Goal: Task Accomplishment & Management: Manage account settings

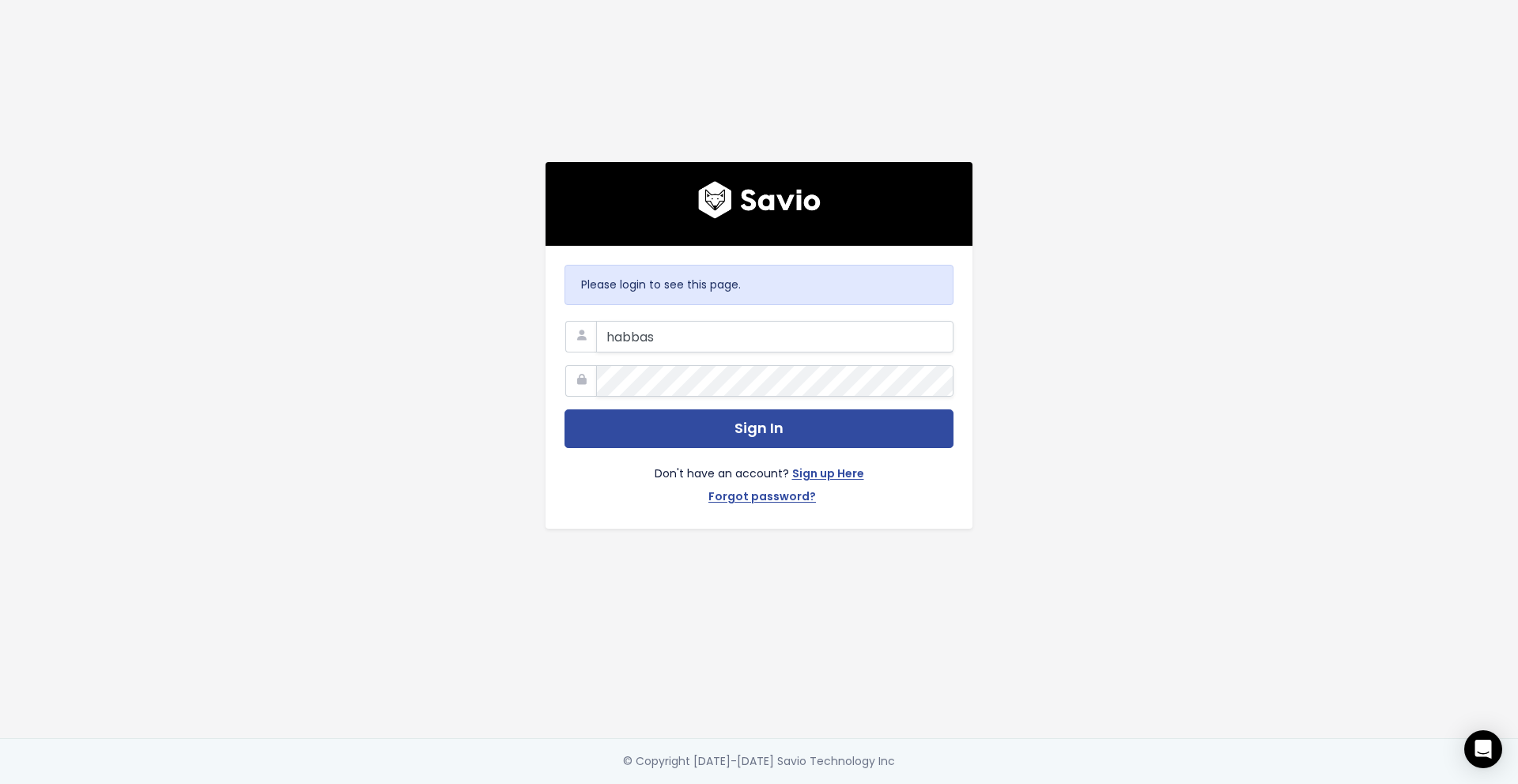
type input "habbasi@flinks.com"
click at [565, 409] on button "Sign In" at bounding box center [759, 428] width 389 height 39
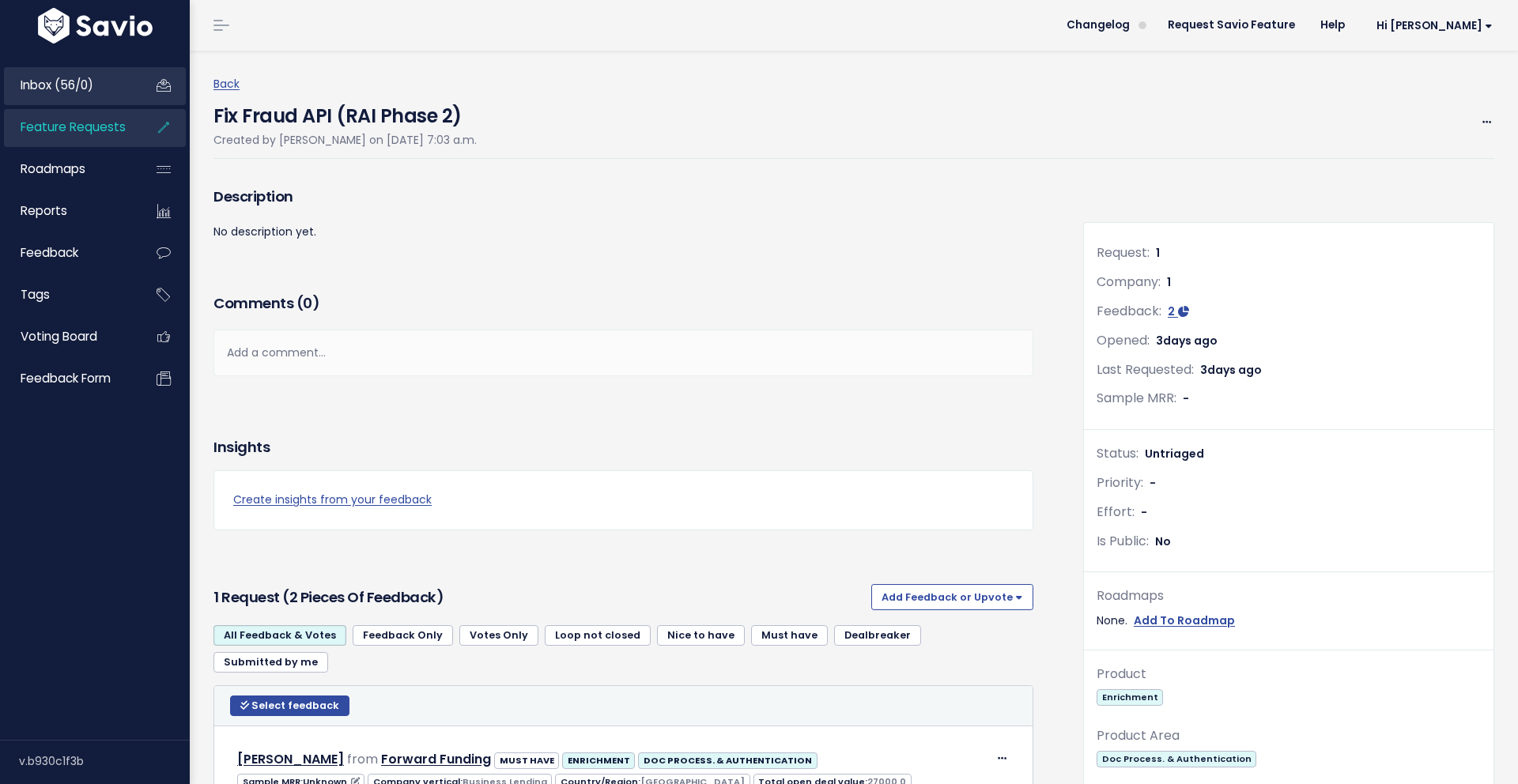
click at [83, 95] on link "Inbox (56/0)" at bounding box center [68, 85] width 127 height 36
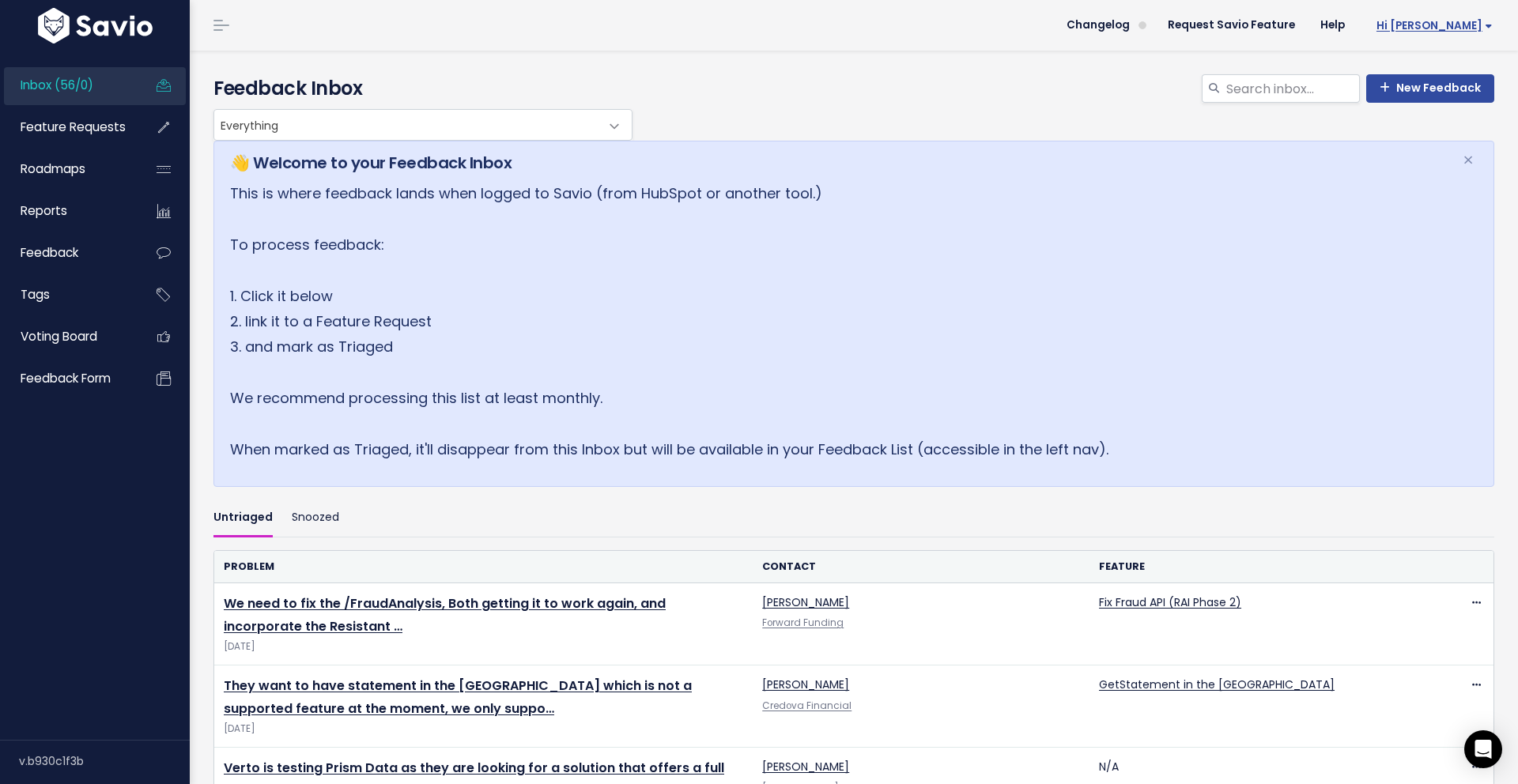
click at [1442, 24] on span "Hi [PERSON_NAME]" at bounding box center [1435, 26] width 116 height 12
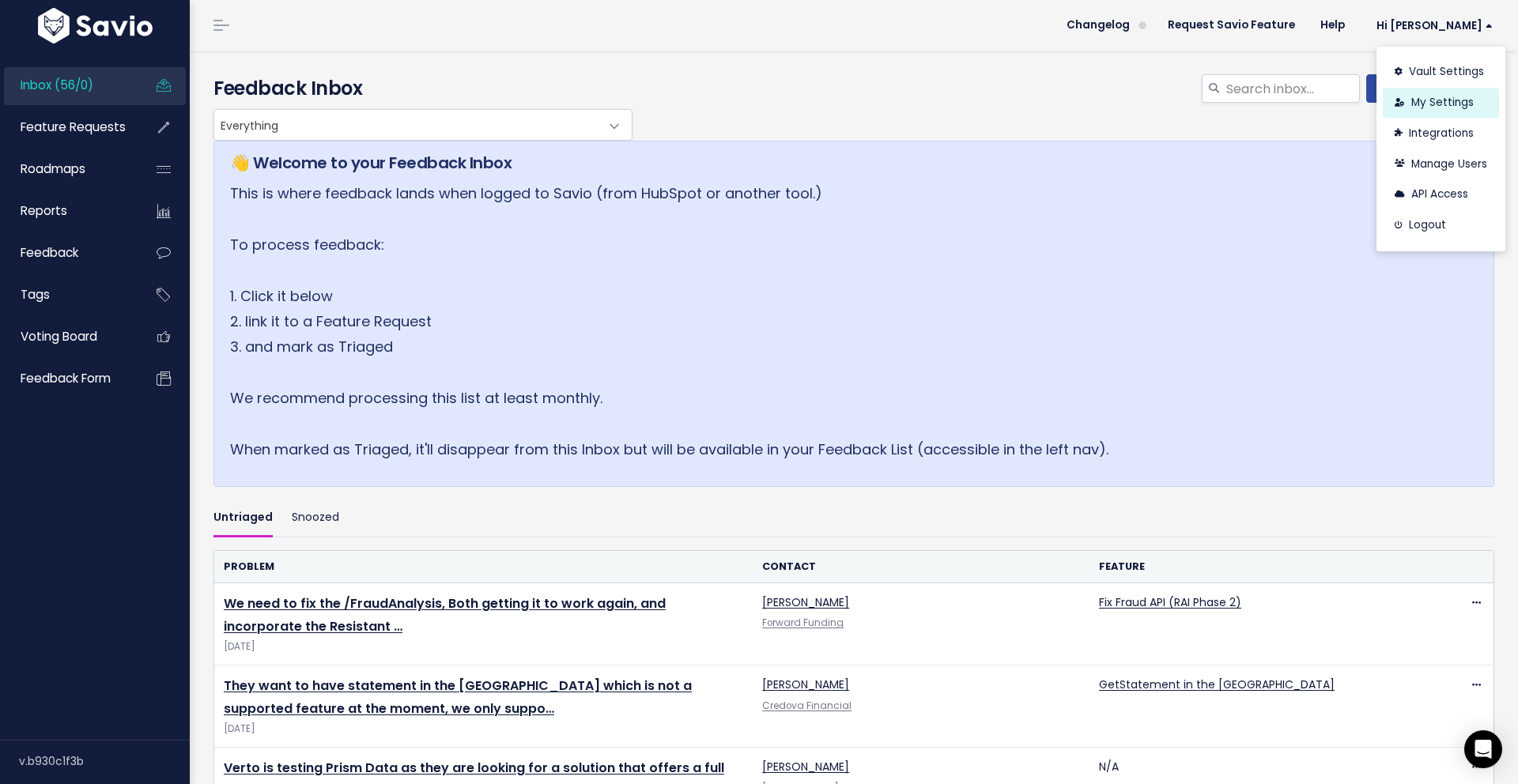
click at [1450, 100] on link "My Settings" at bounding box center [1441, 103] width 116 height 31
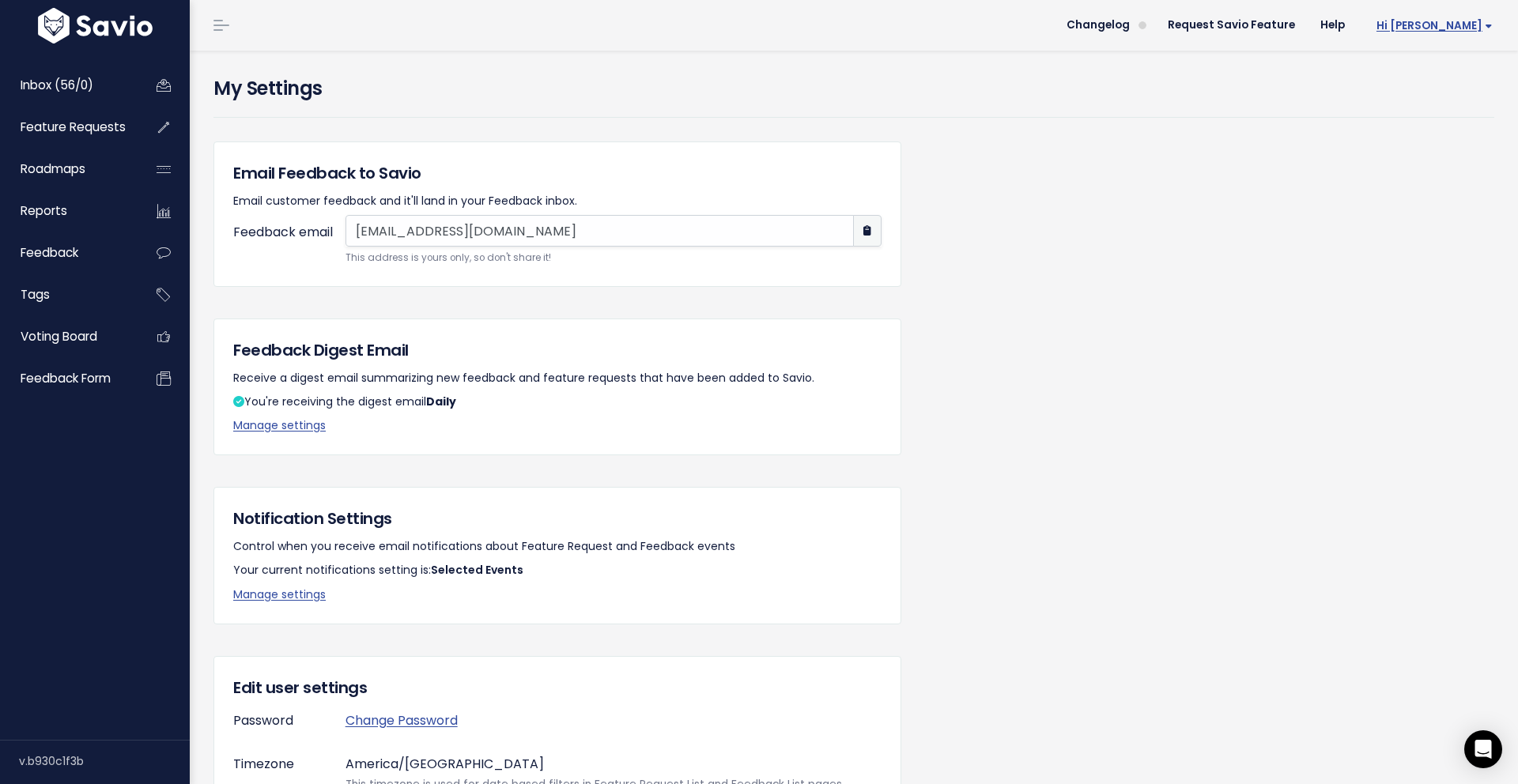
click at [1479, 28] on span "Hi [PERSON_NAME]" at bounding box center [1435, 26] width 116 height 12
click at [1451, 154] on link "Manage Users" at bounding box center [1441, 163] width 116 height 31
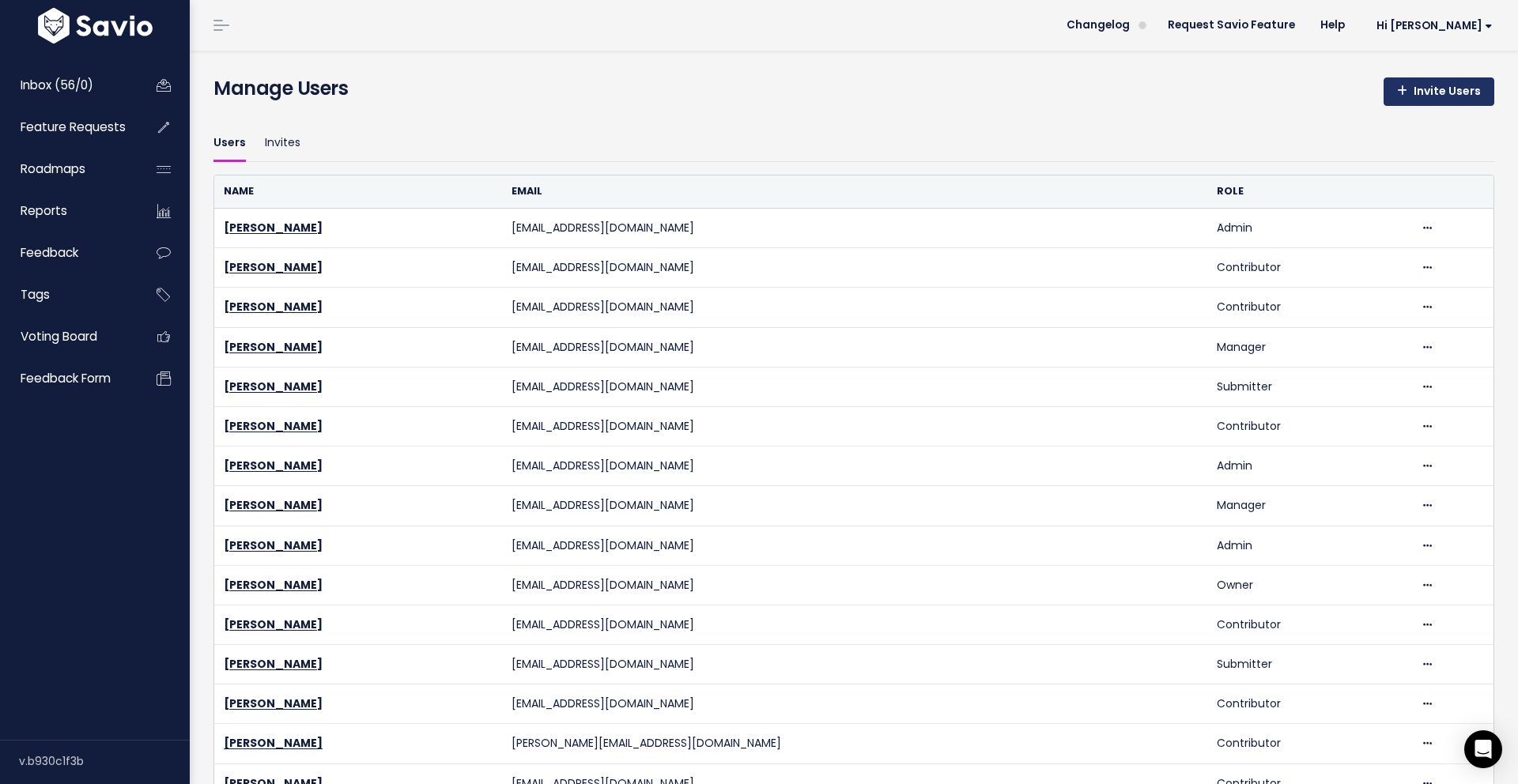
click at [1431, 96] on link "Invite Users" at bounding box center [1439, 91] width 111 height 28
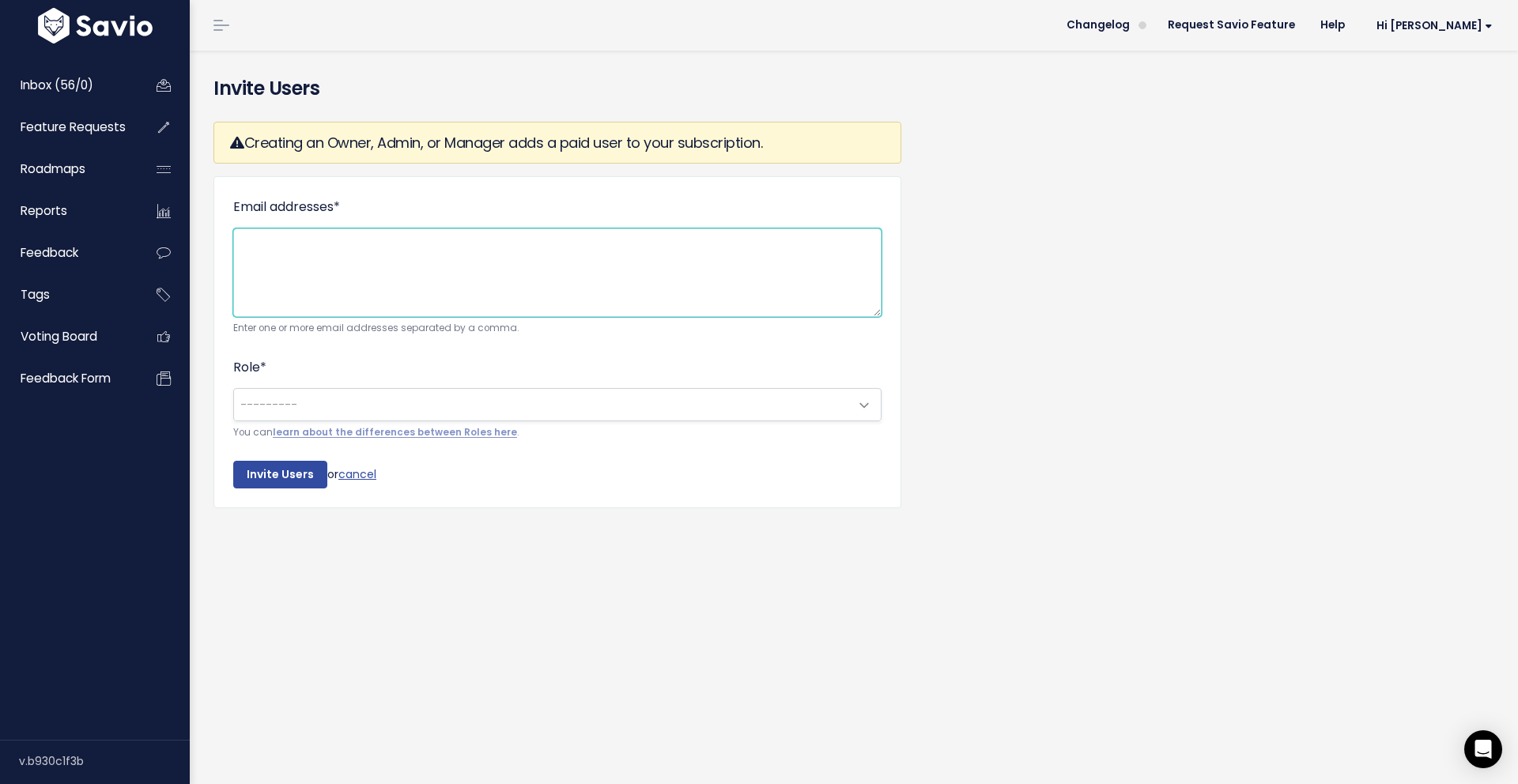
click at [277, 255] on textarea "Email addresses *" at bounding box center [558, 272] width 648 height 89
paste textarea "apstorto@flinks.com"
type textarea "apstorto@flinks.com"
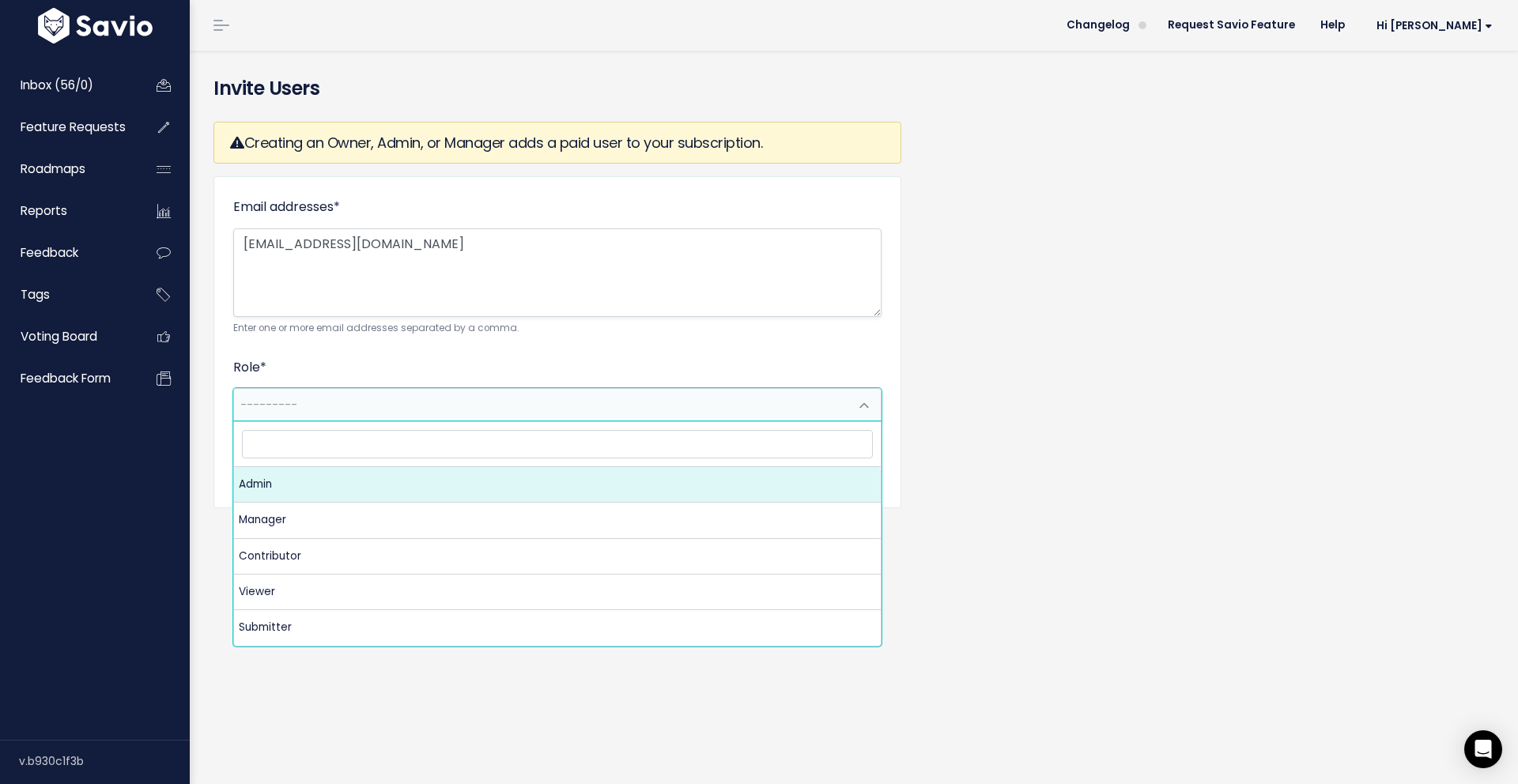
click at [869, 409] on span at bounding box center [864, 406] width 32 height 32
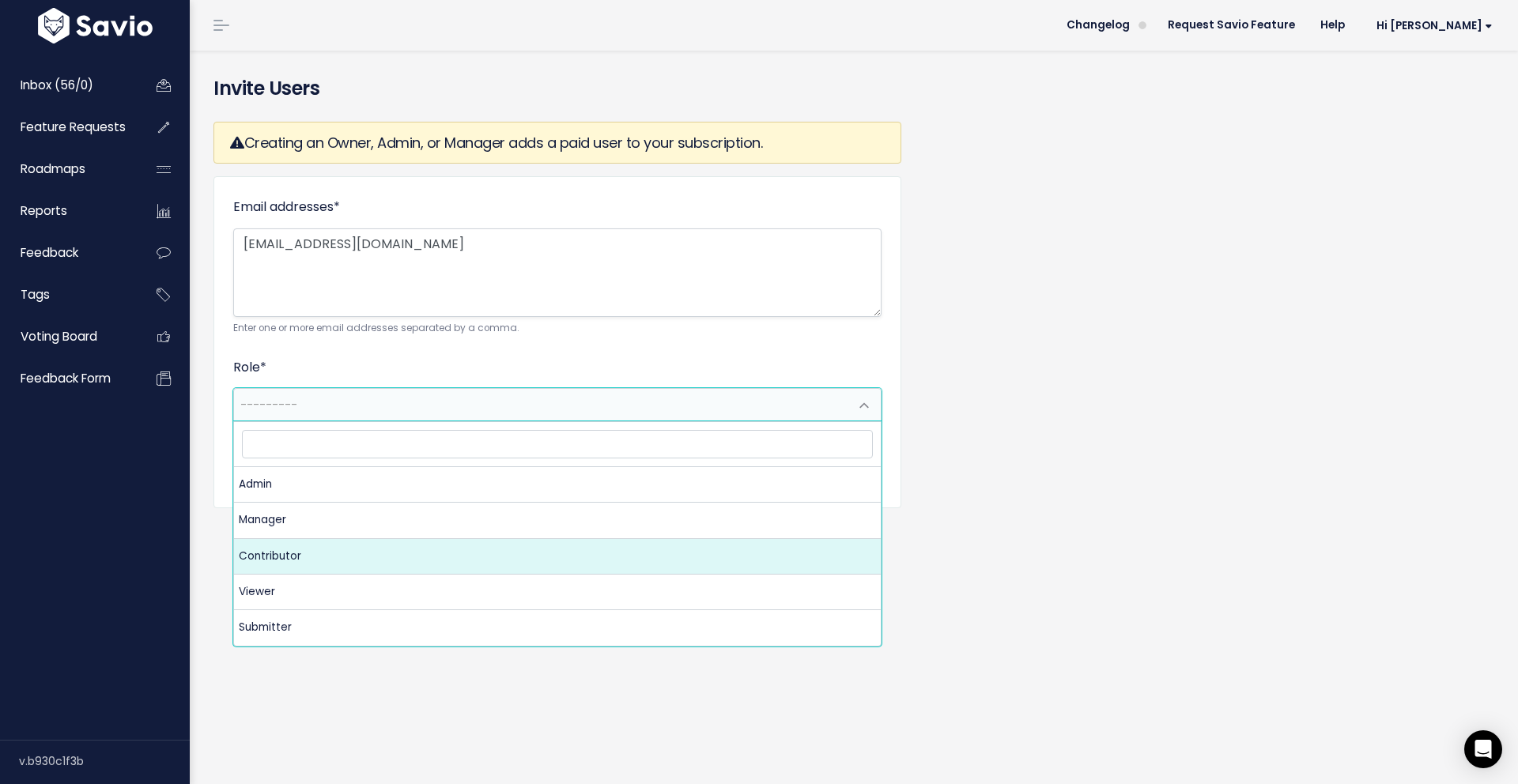
select select "CONTRIBUTOR"
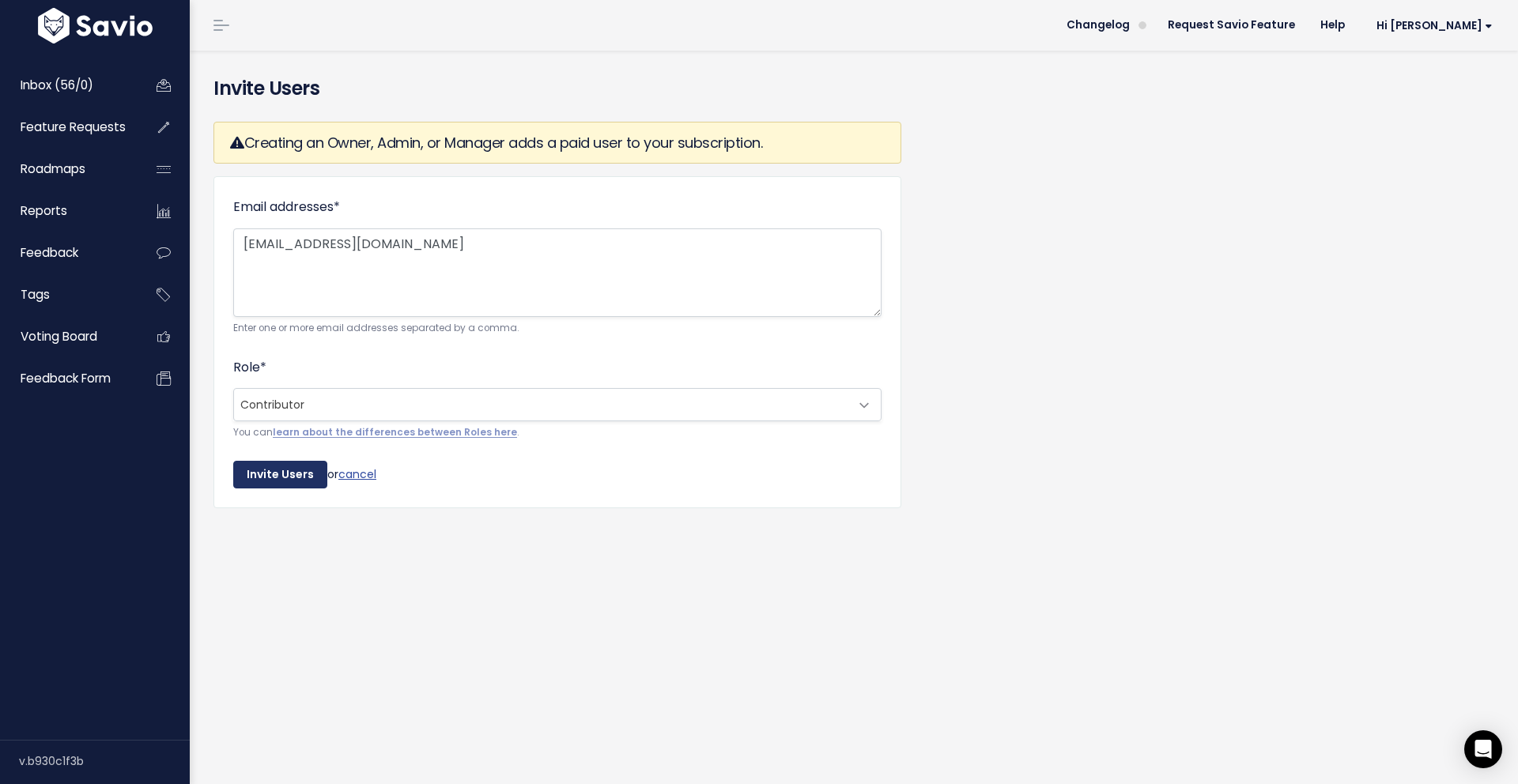
click at [285, 478] on input "Invite Users" at bounding box center [280, 475] width 94 height 28
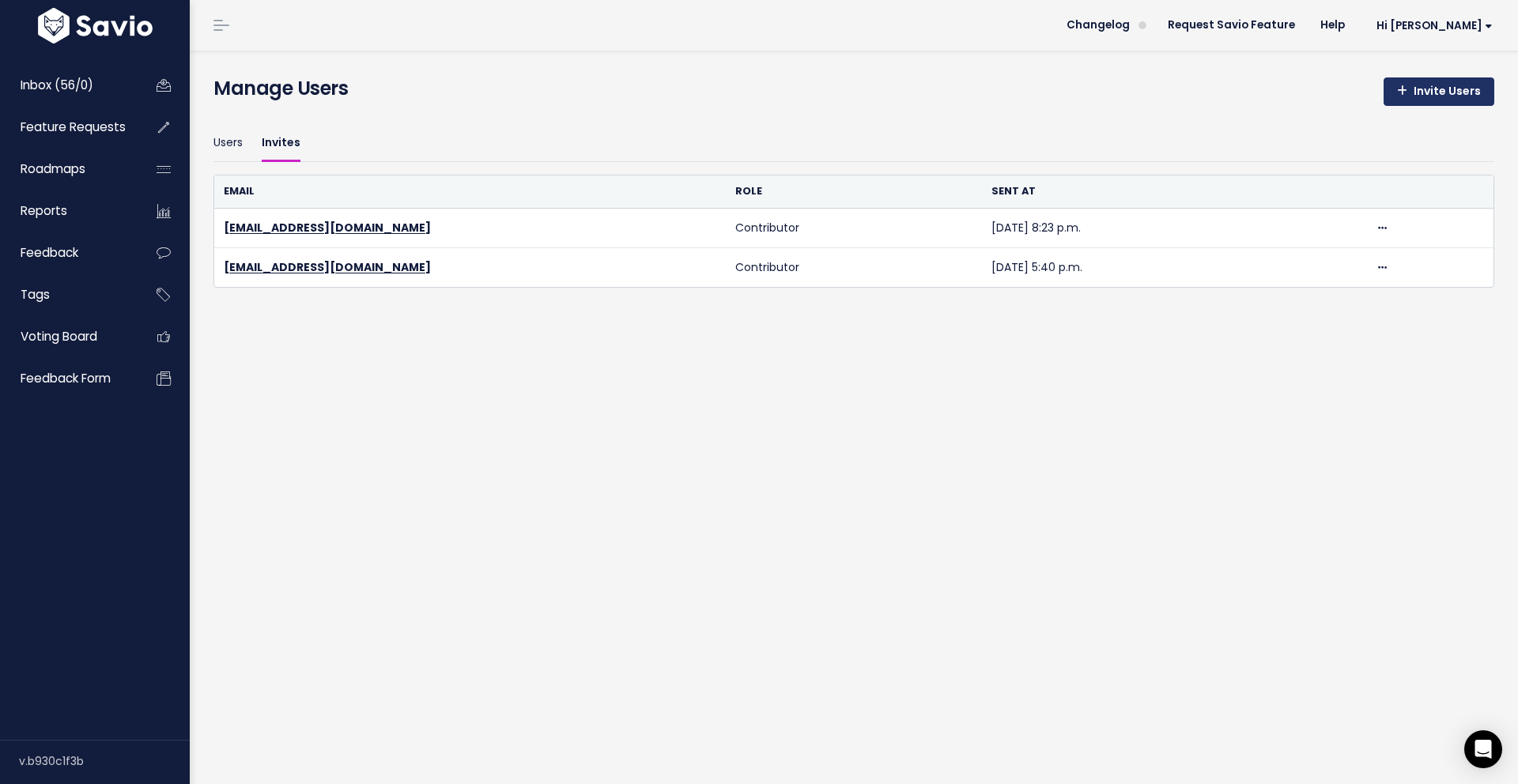
click at [1444, 87] on link "Invite Users" at bounding box center [1439, 91] width 111 height 28
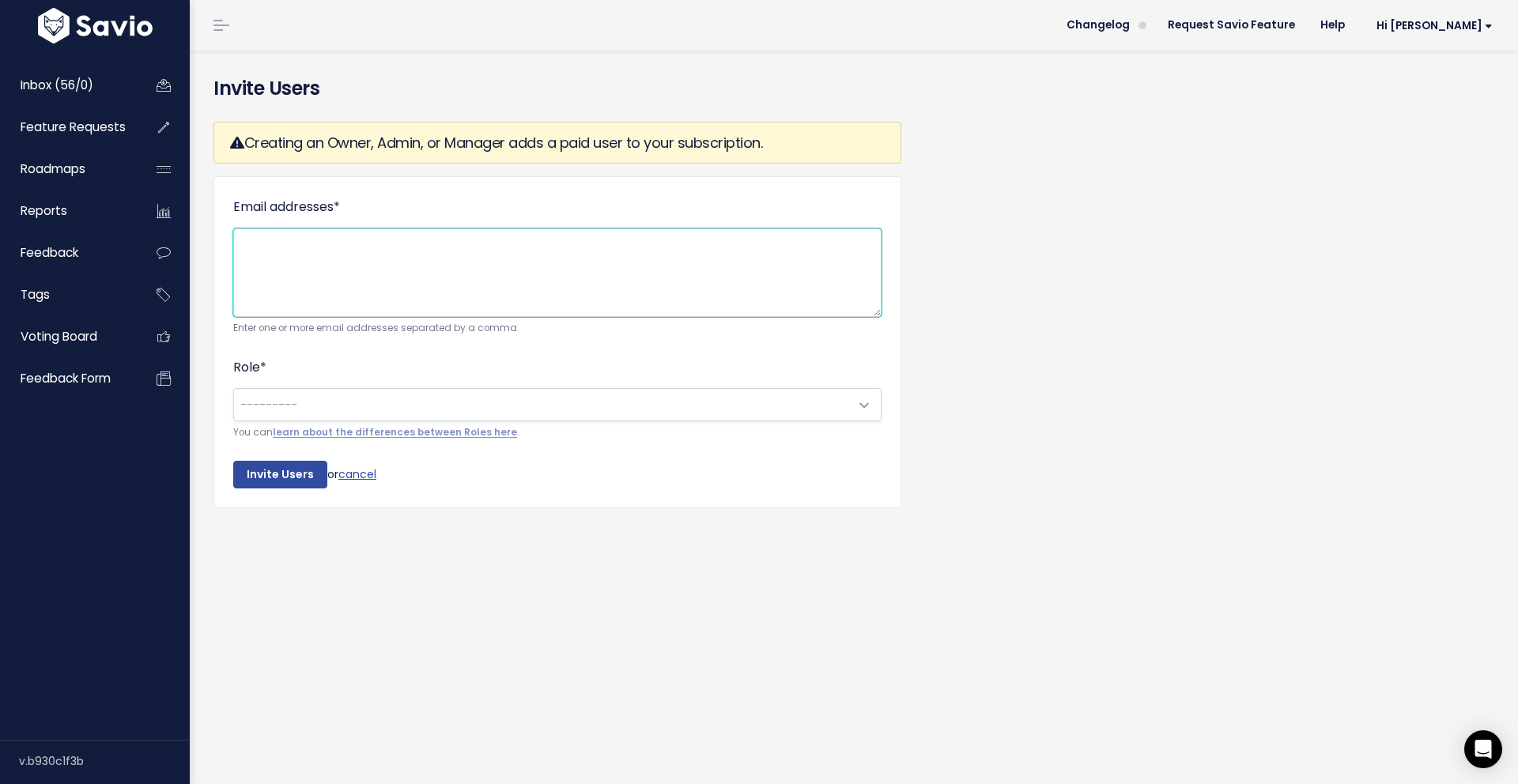
click at [470, 250] on textarea "Email addresses *" at bounding box center [558, 272] width 648 height 89
click at [479, 245] on textarea "Email addresses *" at bounding box center [558, 272] width 648 height 89
paste textarea "jliberato@flinks.com"
type textarea "[EMAIL_ADDRESS][DOMAIN_NAME]"
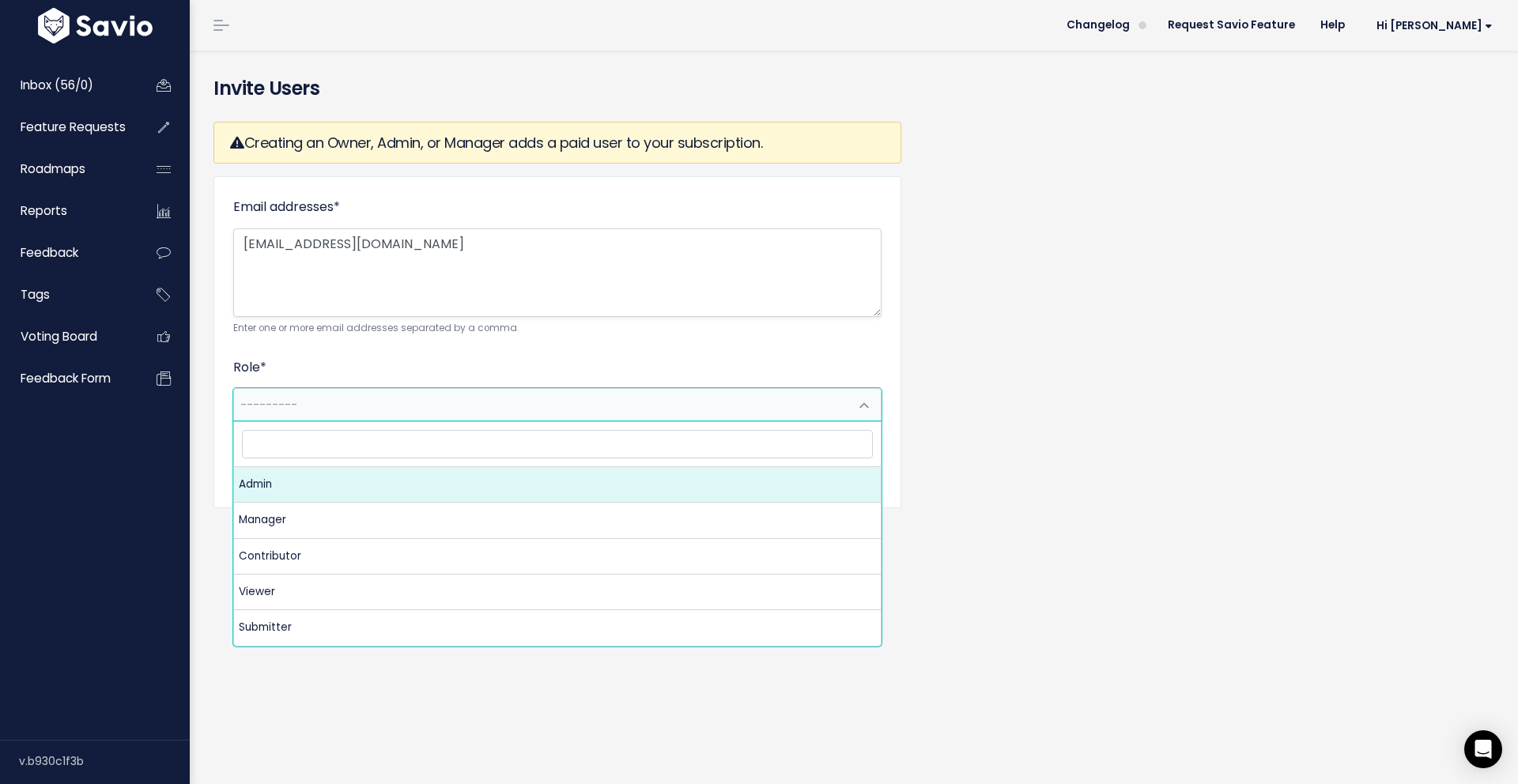
click at [546, 401] on span "---------" at bounding box center [542, 405] width 615 height 32
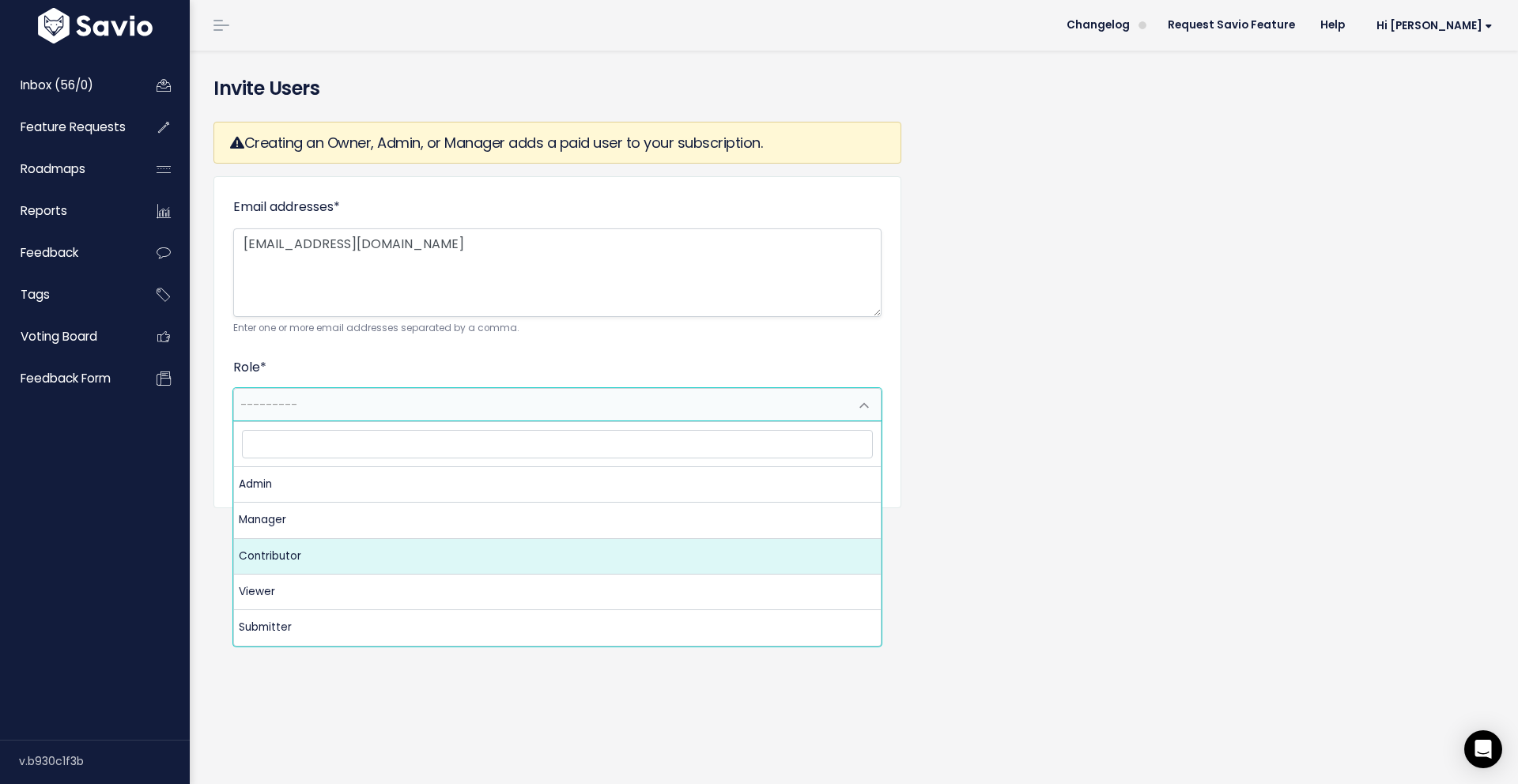
select select "CONTRIBUTOR"
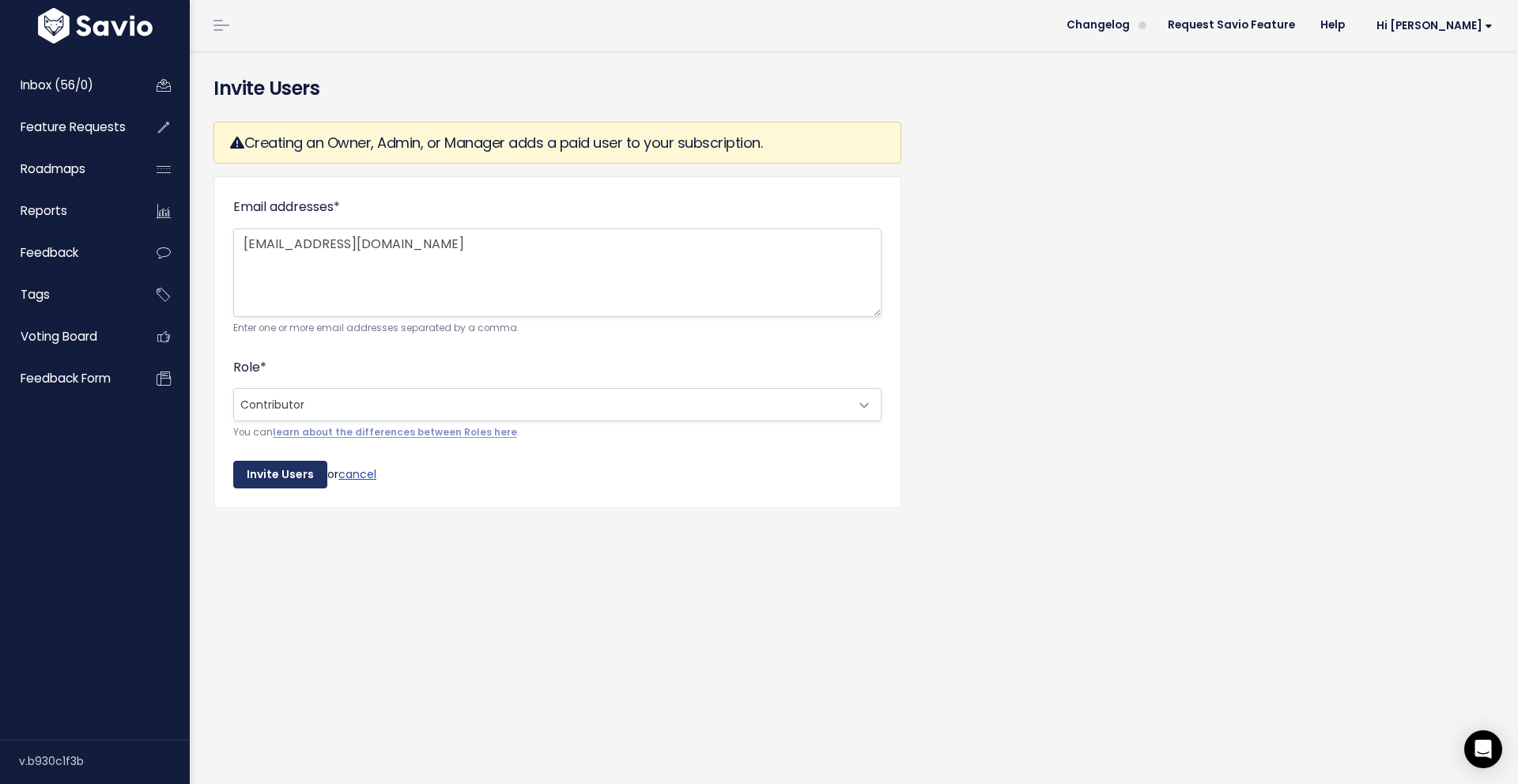
click at [302, 480] on input "Invite Users" at bounding box center [280, 475] width 94 height 28
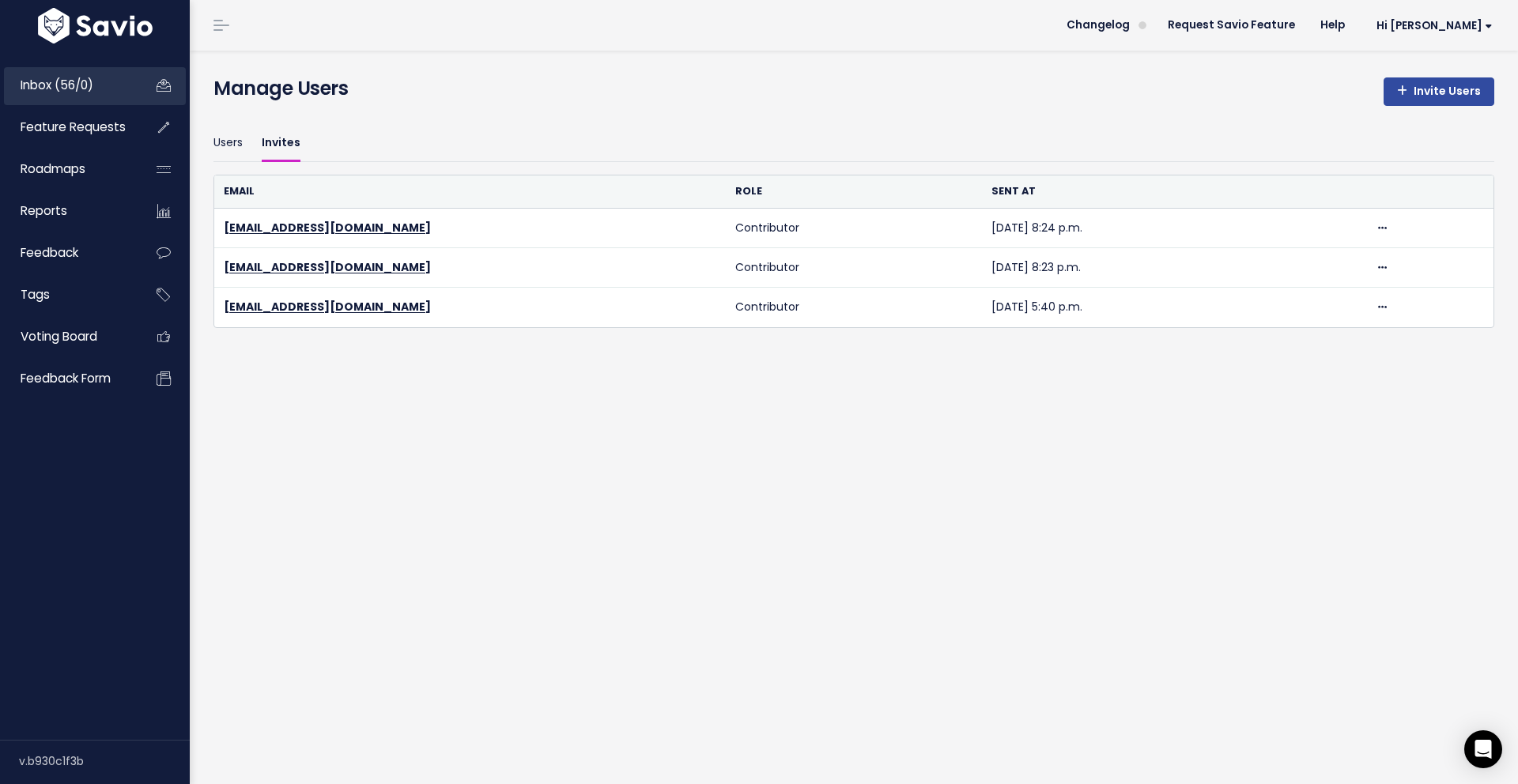
click at [36, 86] on span "Inbox (56/0)" at bounding box center [56, 84] width 73 height 17
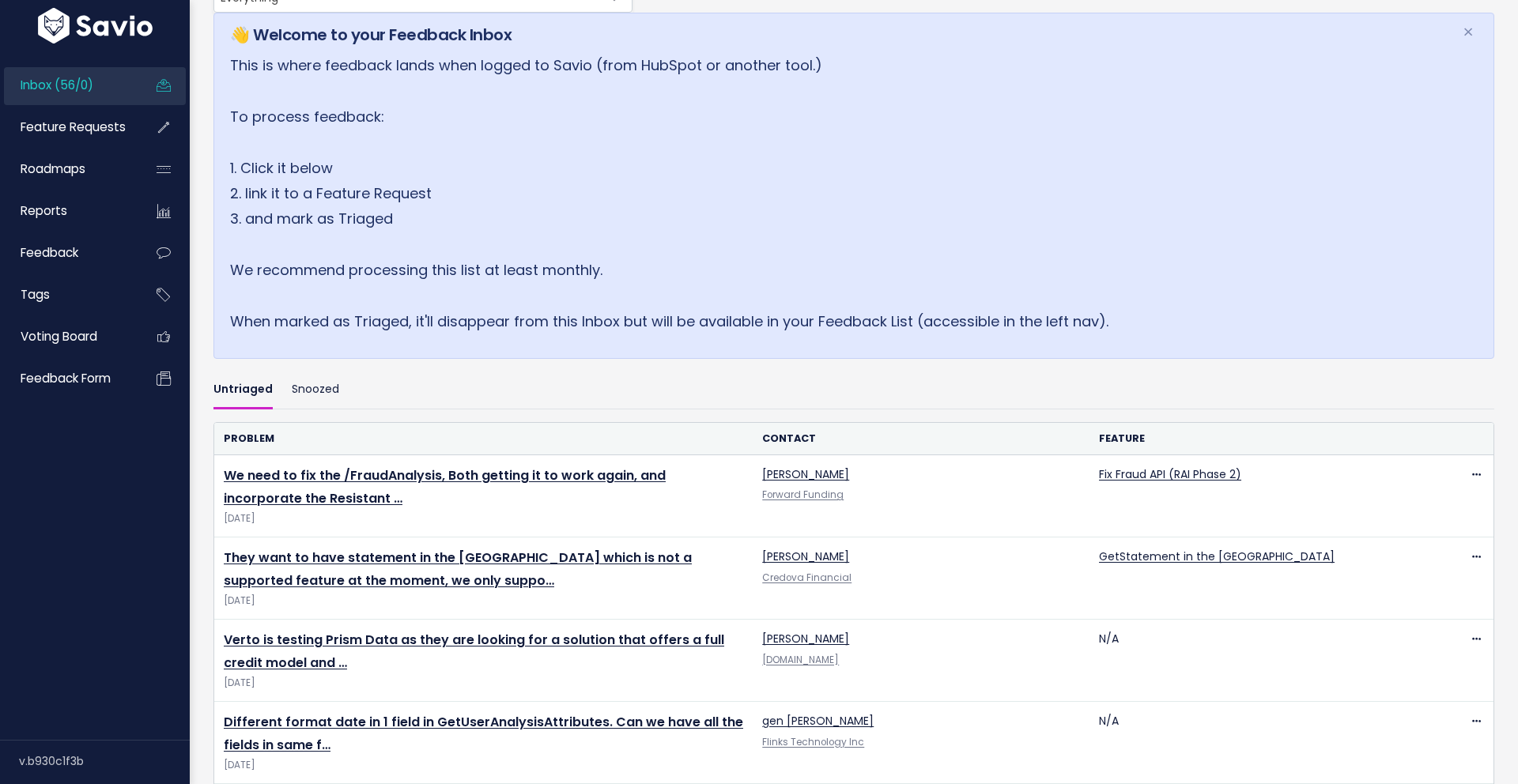
scroll to position [126, 0]
